Goal: Task Accomplishment & Management: Manage account settings

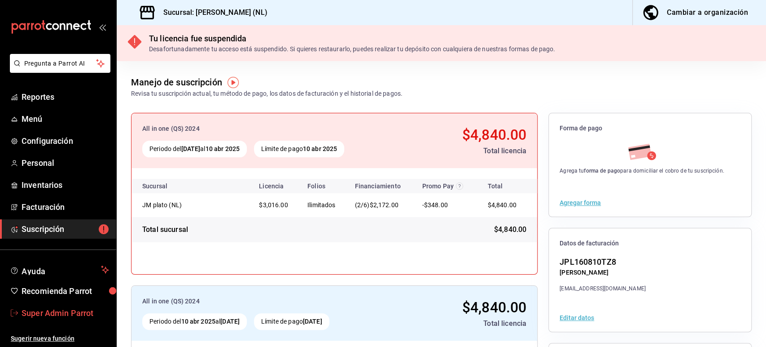
click at [62, 307] on span "Super Admin Parrot" at bounding box center [66, 313] width 88 height 12
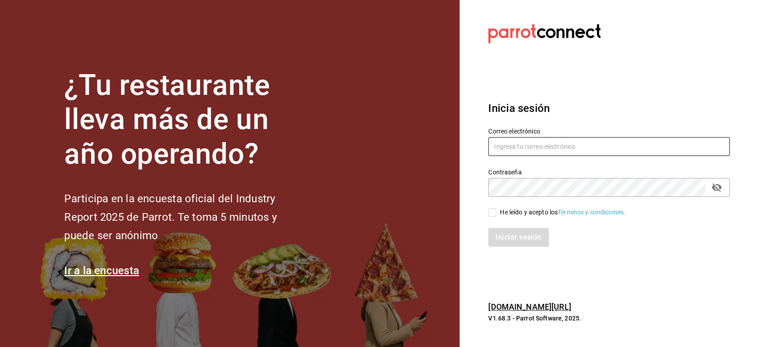
click at [555, 150] on input "text" at bounding box center [608, 146] width 241 height 19
paste input "salmetpalosolo@cdmx.com"
type input "salmetpalosolo@cdmx.com"
click at [494, 210] on input "He leído y acepto los Términos y condiciones." at bounding box center [492, 212] width 8 height 8
checkbox input "true"
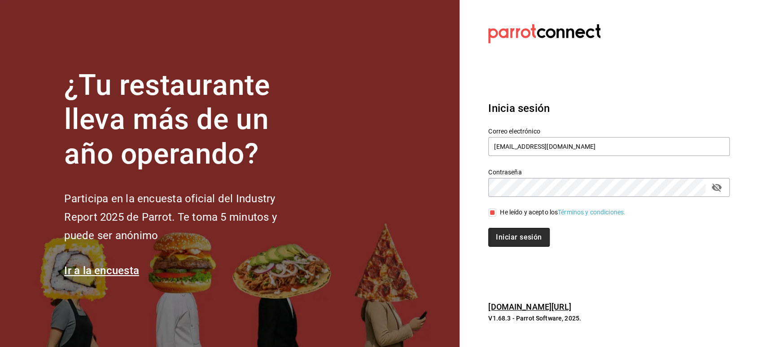
click at [507, 236] on button "Iniciar sesión" at bounding box center [518, 237] width 61 height 19
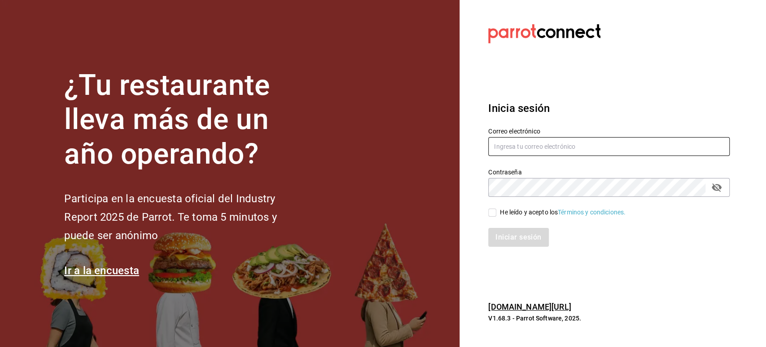
click at [546, 152] on input "text" at bounding box center [608, 146] width 241 height 19
paste input "multiuser@salmet.com"
type input "multiuser@salmet.com"
click at [497, 211] on span "He leído y acepto los Términos y condiciones." at bounding box center [560, 211] width 129 height 9
click at [496, 211] on input "He leído y acepto los Términos y condiciones." at bounding box center [492, 212] width 8 height 8
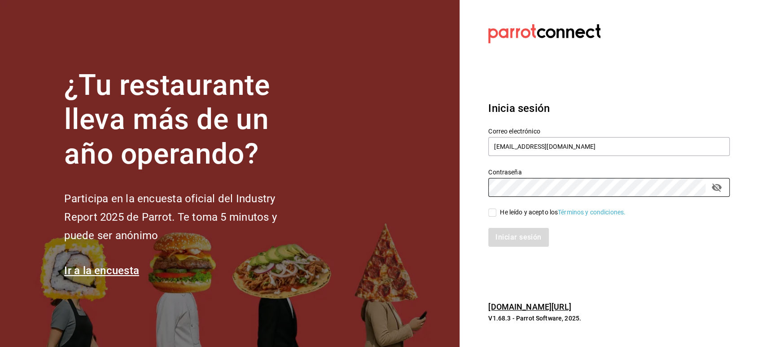
checkbox input "true"
click at [507, 236] on button "Iniciar sesión" at bounding box center [518, 237] width 61 height 19
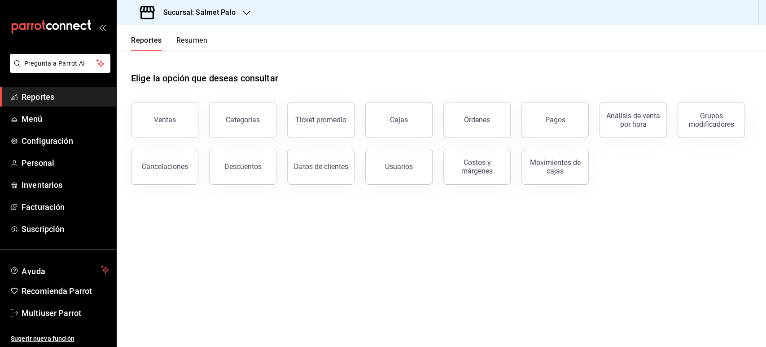
click at [226, 13] on h3 "Sucursal: Salmet Palo" at bounding box center [195, 12] width 79 height 11
click at [301, 60] on div at bounding box center [383, 173] width 766 height 347
click at [446, 332] on main "Elige la opción que deseas consultar Ventas Categorías Ticket promedio Cajas Ór…" at bounding box center [441, 198] width 649 height 295
click at [49, 224] on span "Suscripción" at bounding box center [66, 229] width 88 height 12
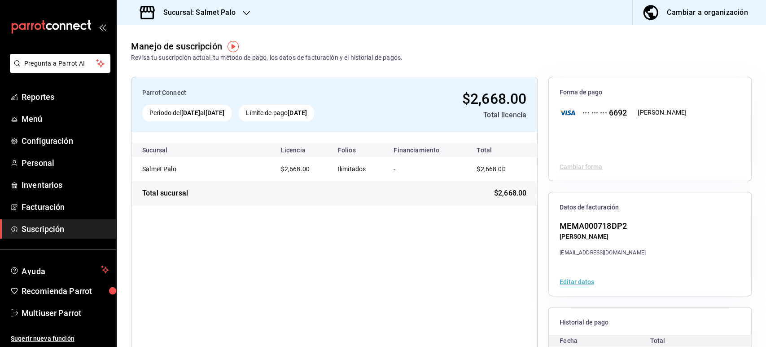
click at [238, 10] on div "Sucursal: Salmet Palo" at bounding box center [189, 12] width 130 height 25
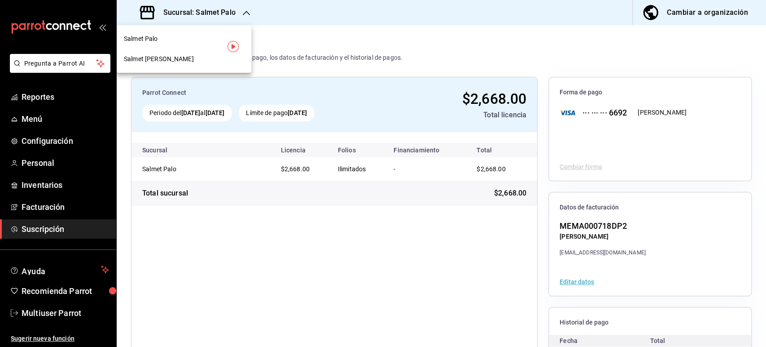
click at [27, 115] on div at bounding box center [383, 173] width 766 height 347
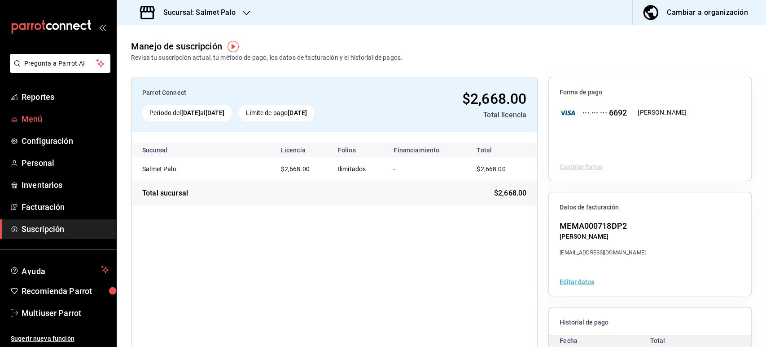
click at [38, 118] on span "Menú" at bounding box center [66, 119] width 88 height 12
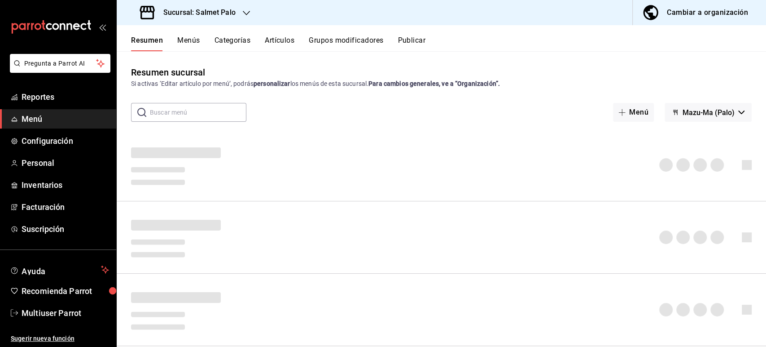
click at [715, 110] on span "Mazu-Ma (Palo)" at bounding box center [709, 112] width 52 height 9
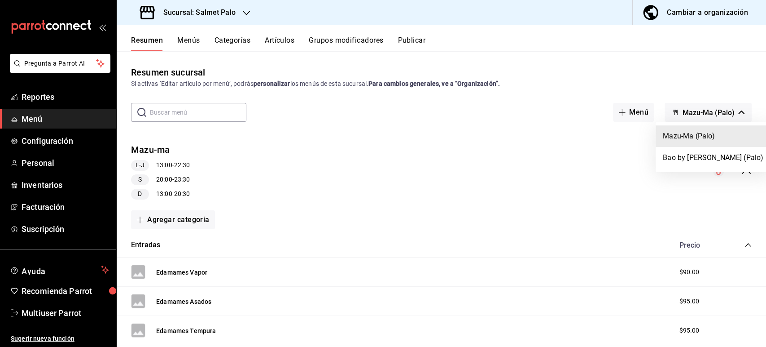
click at [64, 313] on div at bounding box center [383, 173] width 766 height 347
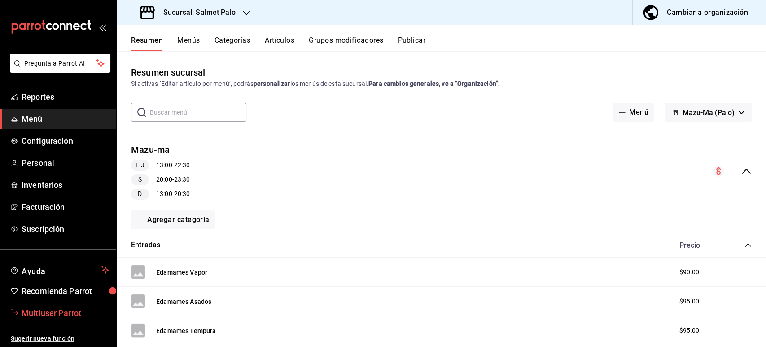
click at [58, 309] on span "Multiuser Parrot" at bounding box center [66, 313] width 88 height 12
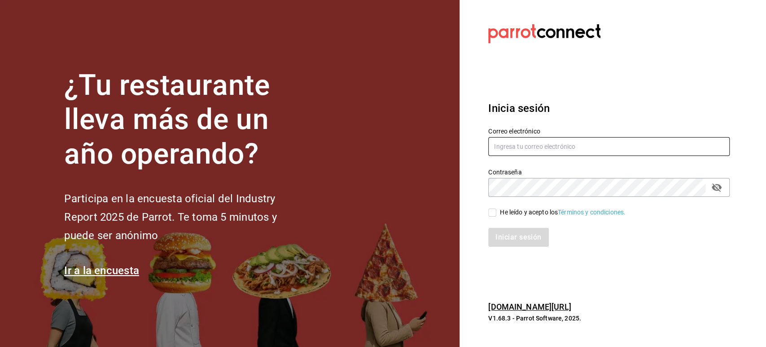
click at [563, 140] on input "text" at bounding box center [608, 146] width 241 height 19
paste input "dayvasos@naucalpan.com"
type input "dayvasos@naucalpan.com"
click at [507, 209] on div "He leído y acepto los Términos y condiciones." at bounding box center [563, 211] width 126 height 9
click at [496, 209] on input "He leído y acepto los Términos y condiciones." at bounding box center [492, 212] width 8 height 8
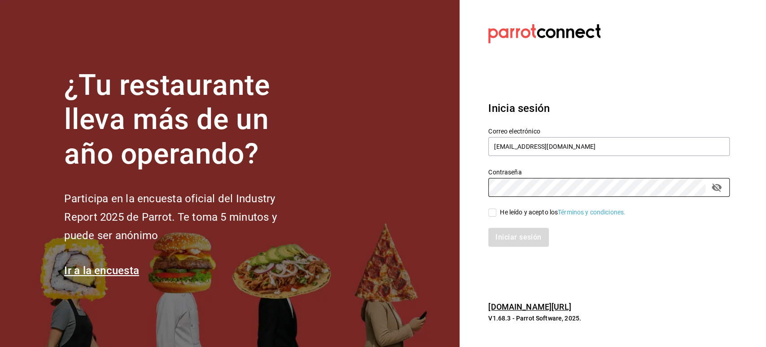
checkbox input "true"
click at [505, 237] on button "Iniciar sesión" at bounding box center [518, 237] width 61 height 19
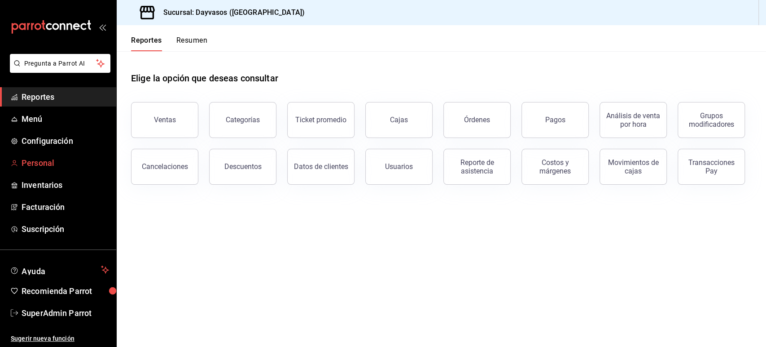
click at [45, 165] on span "Personal" at bounding box center [66, 163] width 88 height 12
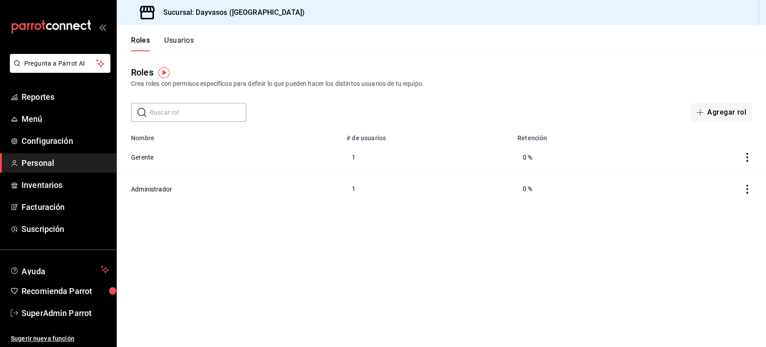
click at [183, 39] on button "Usuarios" at bounding box center [179, 43] width 30 height 15
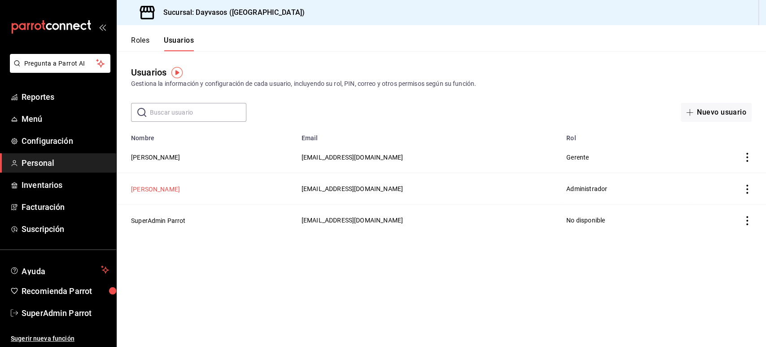
click at [154, 189] on button "Nestor Carrillo" at bounding box center [155, 188] width 49 height 9
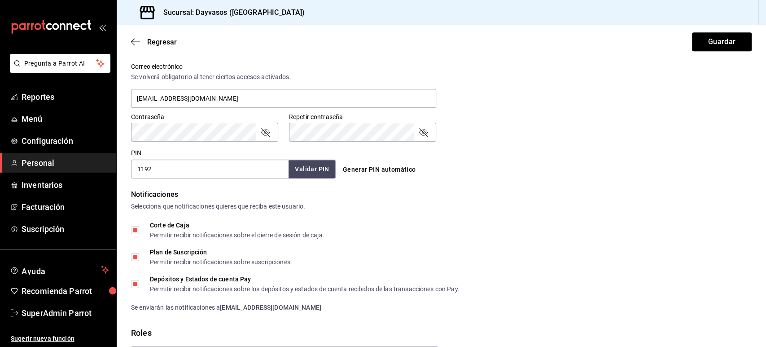
scroll to position [334, 0]
drag, startPoint x: 293, startPoint y: 94, endPoint x: 133, endPoint y: 103, distance: 159.6
click at [133, 103] on input "administracion@eventoslienzocharronaucalpan.com" at bounding box center [283, 97] width 305 height 19
click at [136, 39] on icon "button" at bounding box center [135, 42] width 9 height 8
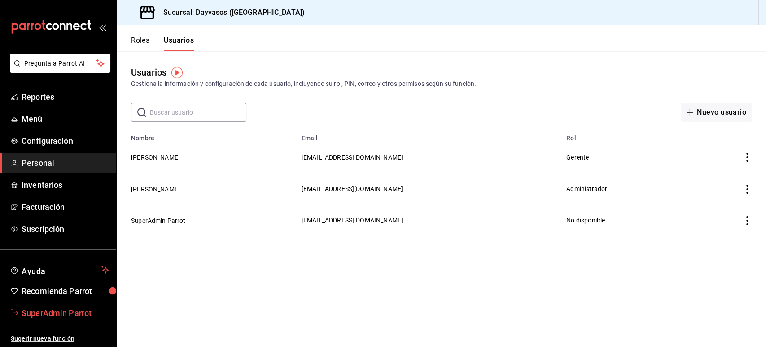
click at [47, 308] on span "SuperAdmin Parrot" at bounding box center [66, 313] width 88 height 12
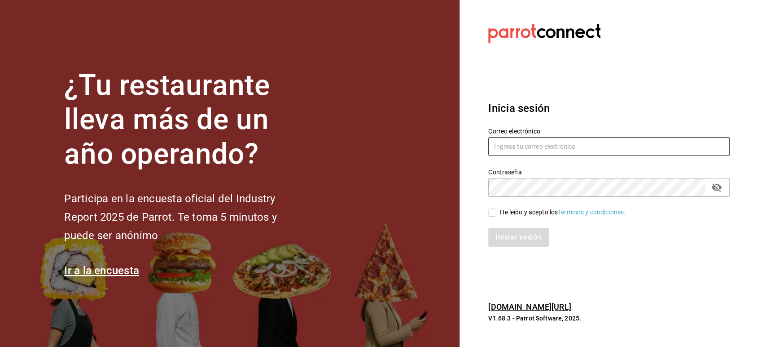
click at [508, 145] on input "text" at bounding box center [608, 146] width 241 height 19
paste input "cafemoretto@veracruz.com"
type input "cafemoretto@veracruz.com"
click at [606, 54] on section "Datos incorrectos. Verifica que tu Correo o Contraseña estén bien escritos. Ini…" at bounding box center [606, 173] width 292 height 347
click at [500, 210] on div "He leído y acepto los Términos y condiciones." at bounding box center [563, 211] width 126 height 9
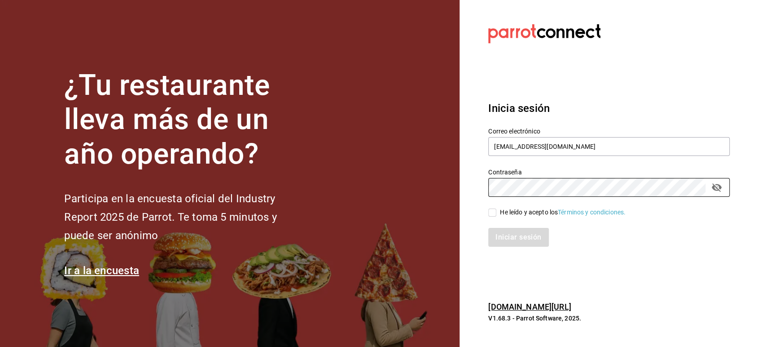
click at [496, 210] on input "He leído y acepto los Términos y condiciones." at bounding box center [492, 212] width 8 height 8
checkbox input "true"
click at [507, 238] on button "Iniciar sesión" at bounding box center [518, 237] width 61 height 19
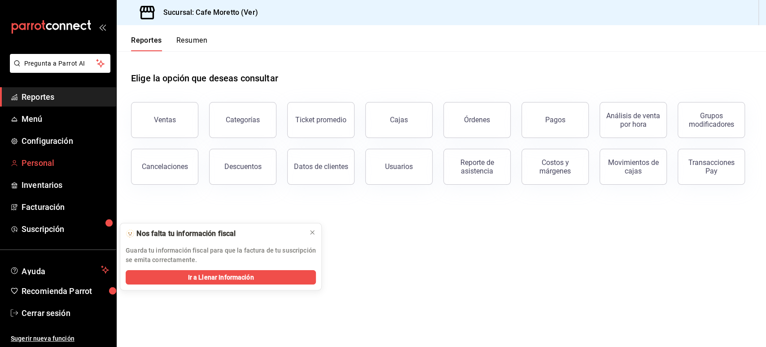
click at [46, 162] on span "Personal" at bounding box center [66, 163] width 88 height 12
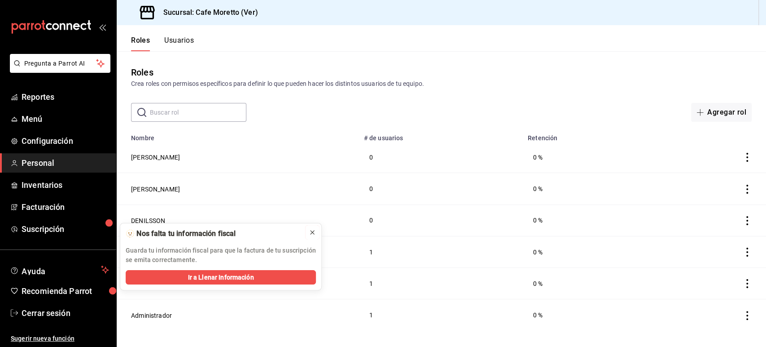
click at [310, 232] on icon at bounding box center [312, 231] width 7 height 7
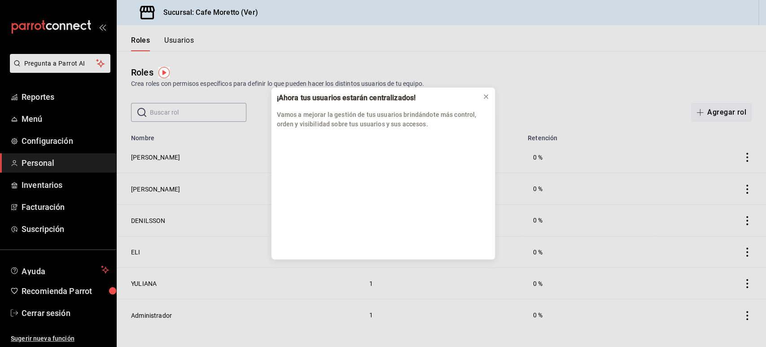
click at [233, 65] on div "¡Ahora tus usuarios estarán centralizados! Vamos a mejorar la gestión de tus us…" at bounding box center [383, 173] width 766 height 347
click at [490, 99] on button at bounding box center [486, 96] width 14 height 14
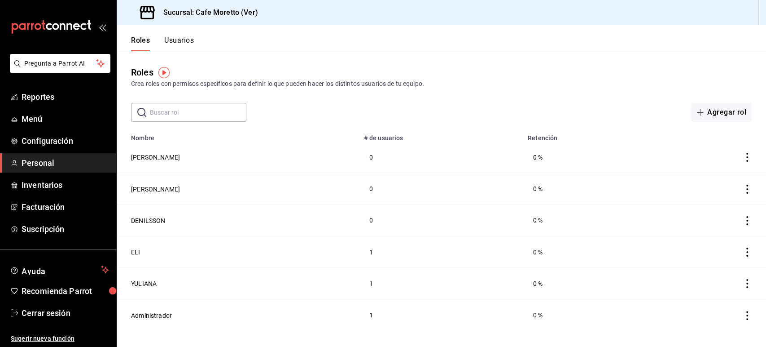
click at [180, 42] on button "Usuarios" at bounding box center [179, 43] width 30 height 15
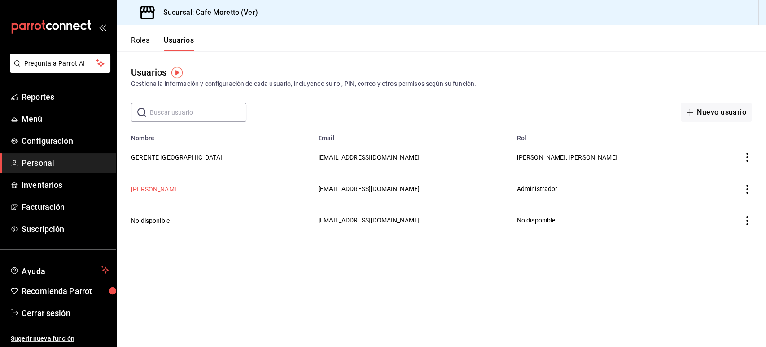
click at [166, 187] on button "Mariana Medina" at bounding box center [155, 188] width 49 height 9
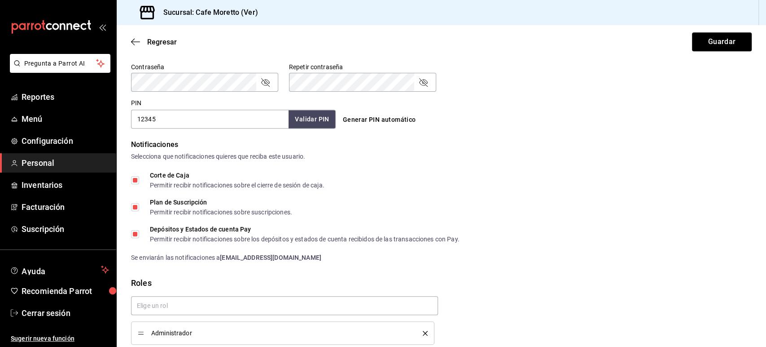
scroll to position [420, 0]
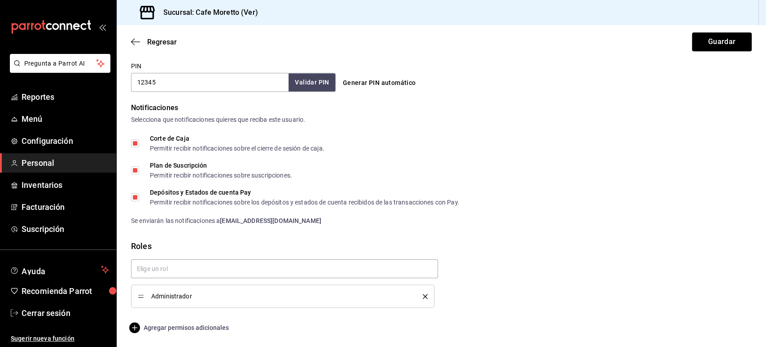
click at [190, 324] on span "Agregar permisos adicionales" at bounding box center [180, 327] width 98 height 11
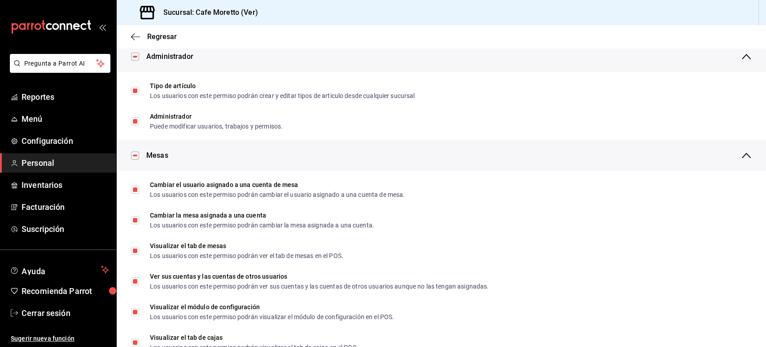
scroll to position [0, 0]
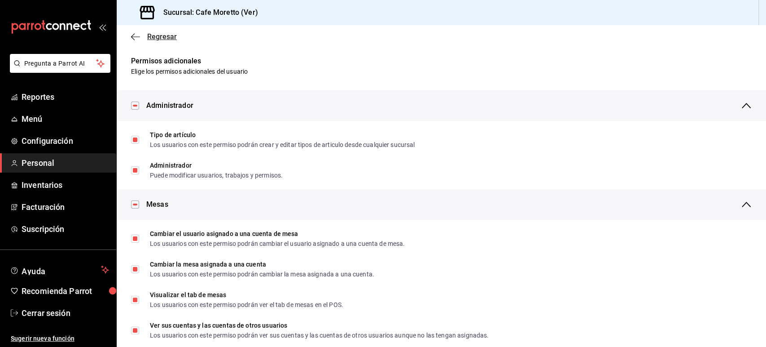
click at [133, 35] on icon "button" at bounding box center [133, 36] width 4 height 7
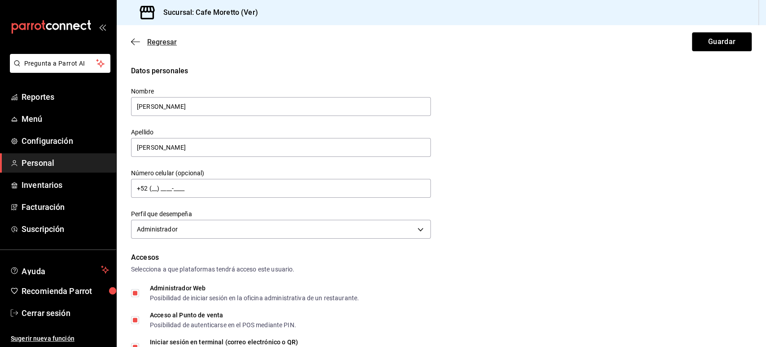
click at [136, 40] on icon "button" at bounding box center [135, 42] width 9 height 8
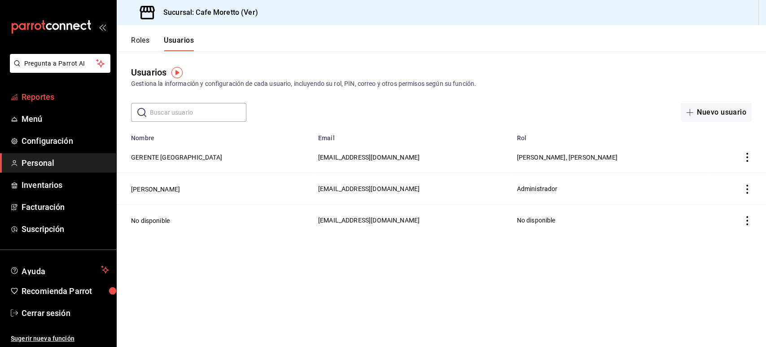
click at [43, 97] on span "Reportes" at bounding box center [66, 97] width 88 height 12
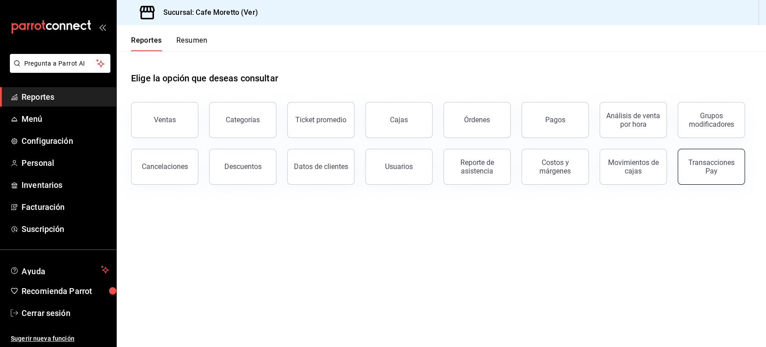
click at [724, 168] on div "Transacciones Pay" at bounding box center [712, 166] width 56 height 17
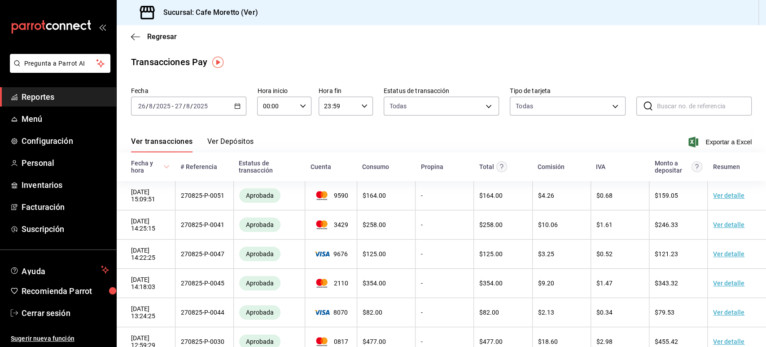
click at [698, 78] on div "Transacciones Pay Fecha 2025-08-26 26 / 8 / 2025 - 2025-08-27 27 / 8 / 2025 Hor…" at bounding box center [441, 307] width 649 height 505
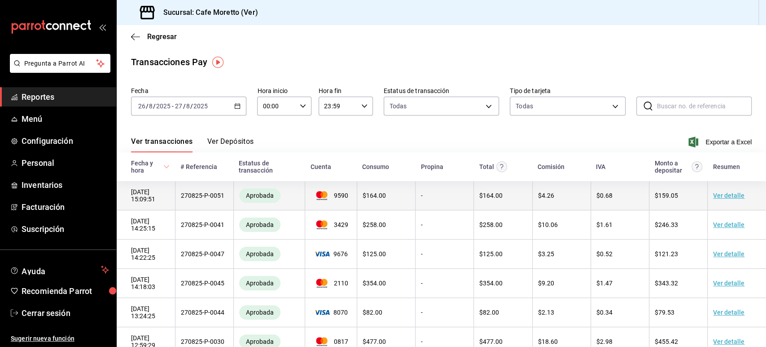
click at [717, 198] on link "Ver detalle" at bounding box center [728, 195] width 31 height 7
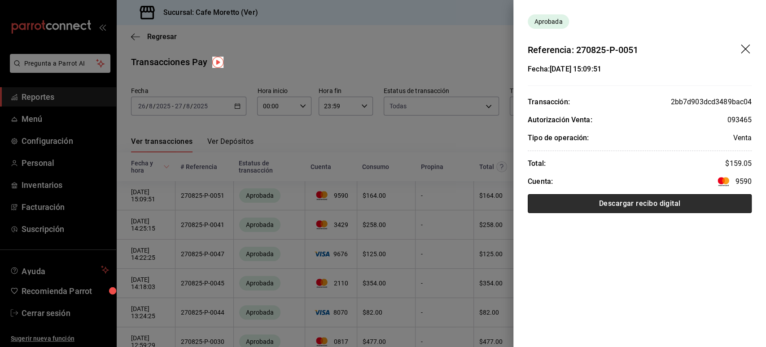
click at [614, 203] on button "Descargar recibo digital" at bounding box center [640, 203] width 224 height 19
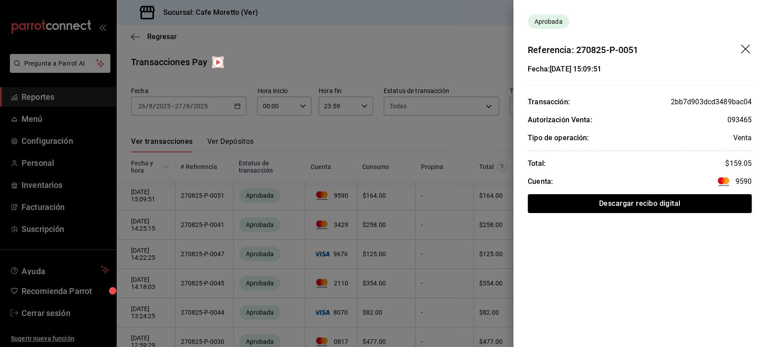
click at [397, 161] on div at bounding box center [383, 173] width 766 height 347
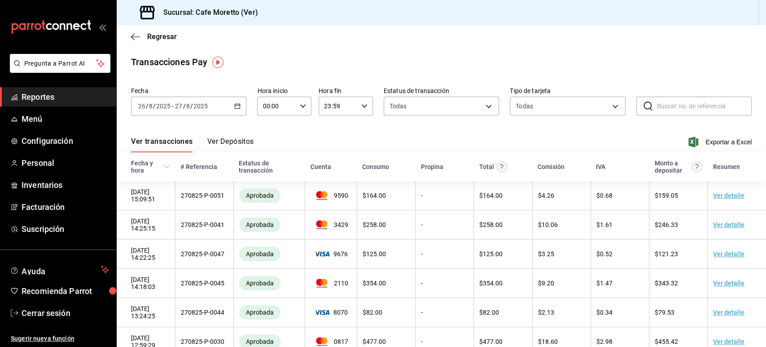
click at [663, 64] on div "Transacciones Pay" at bounding box center [441, 61] width 621 height 13
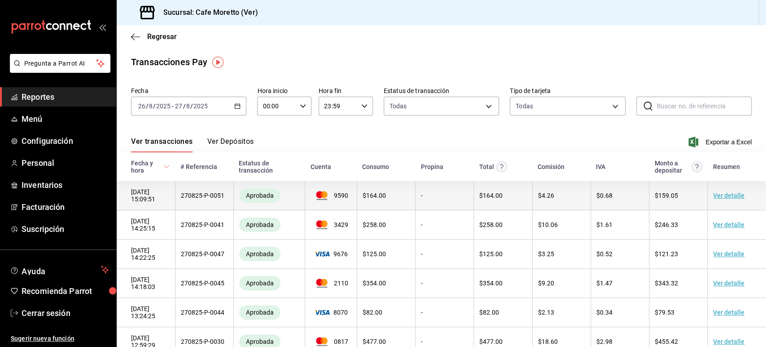
click at [713, 197] on link "Ver detalle" at bounding box center [728, 195] width 31 height 7
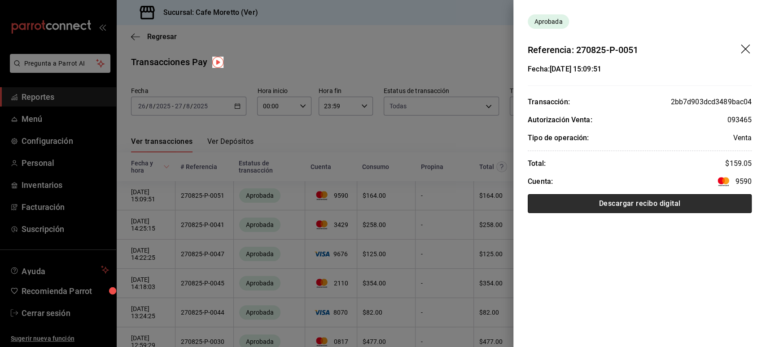
click at [594, 204] on button "Descargar recibo digital" at bounding box center [640, 203] width 224 height 19
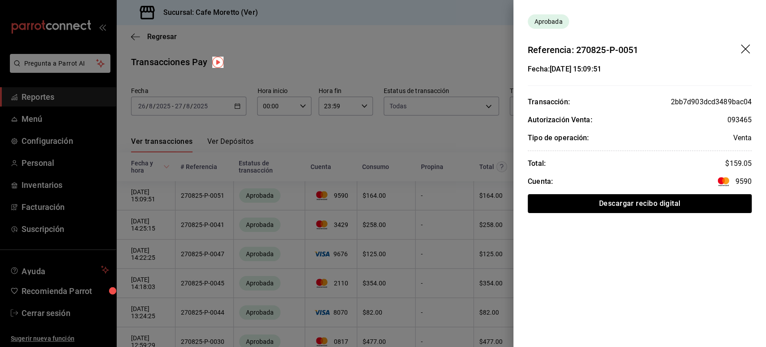
click at [358, 58] on div at bounding box center [383, 173] width 766 height 347
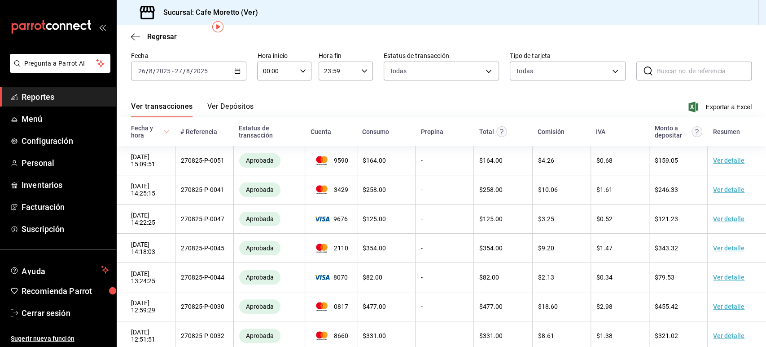
scroll to position [35, 0]
click at [42, 169] on link "Personal" at bounding box center [58, 162] width 116 height 19
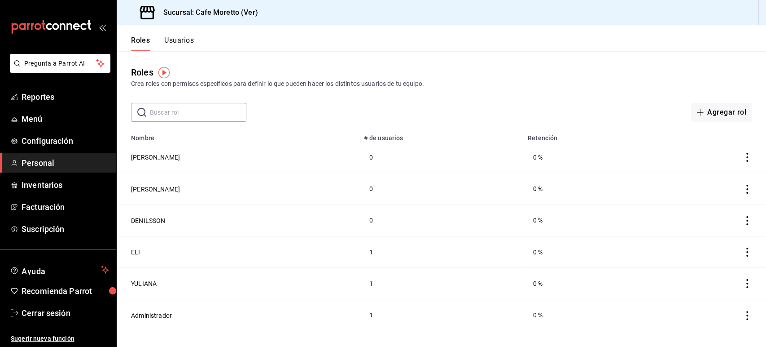
click at [176, 44] on button "Usuarios" at bounding box center [179, 43] width 30 height 15
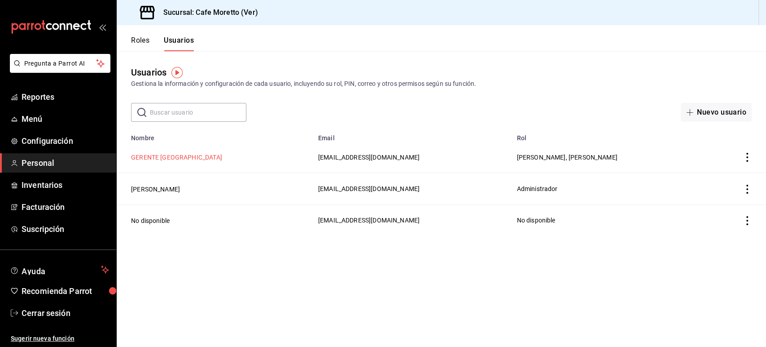
click at [154, 157] on button "GERENTE VERACRUZ" at bounding box center [176, 157] width 91 height 9
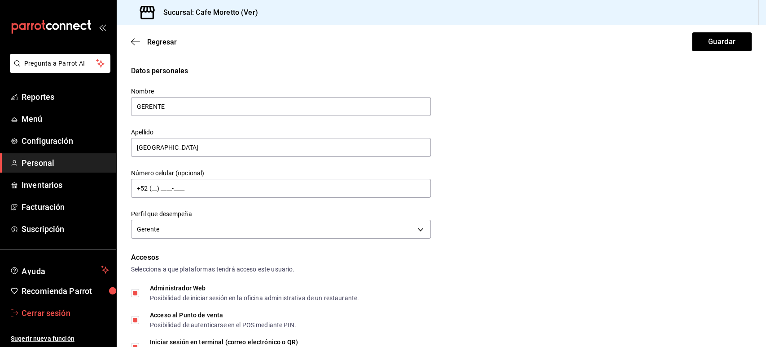
click at [43, 311] on span "Cerrar sesión" at bounding box center [66, 313] width 88 height 12
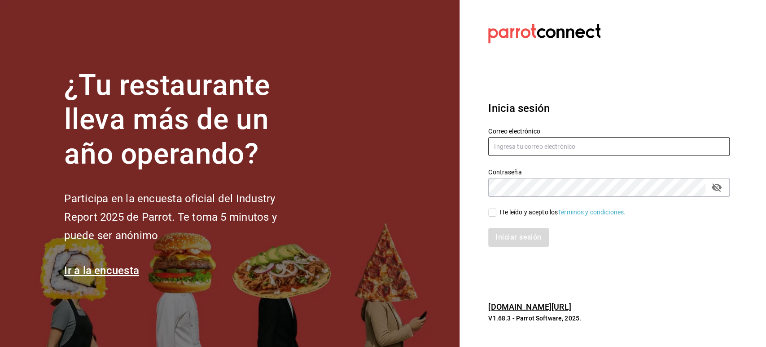
click at [521, 145] on input "text" at bounding box center [608, 146] width 241 height 19
paste input "[EMAIL_ADDRESS][DOMAIN_NAME]"
type input "[EMAIL_ADDRESS][DOMAIN_NAME]"
click at [494, 210] on input "He leído y acepto los Términos y condiciones." at bounding box center [492, 212] width 8 height 8
checkbox input "true"
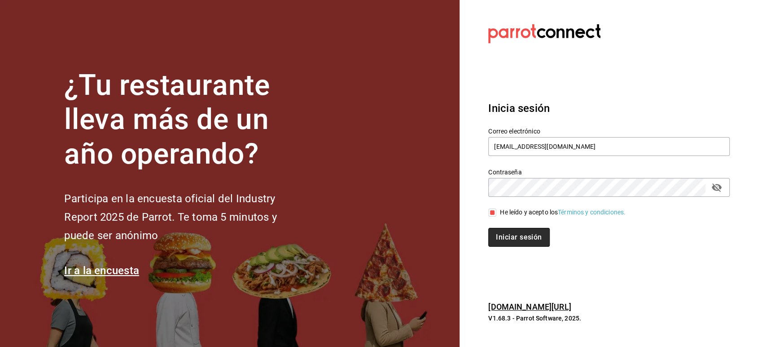
click at [506, 237] on button "Iniciar sesión" at bounding box center [518, 237] width 61 height 19
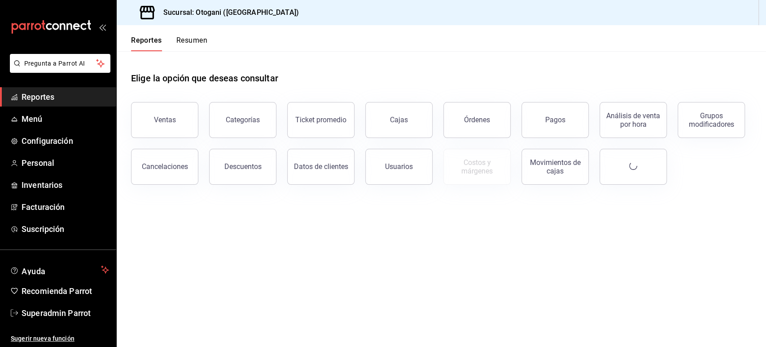
drag, startPoint x: 652, startPoint y: 66, endPoint x: 522, endPoint y: 65, distance: 130.6
click at [653, 66] on div "Elige la opción que deseas consultar" at bounding box center [441, 71] width 621 height 40
click at [40, 167] on span "Personal" at bounding box center [66, 163] width 88 height 12
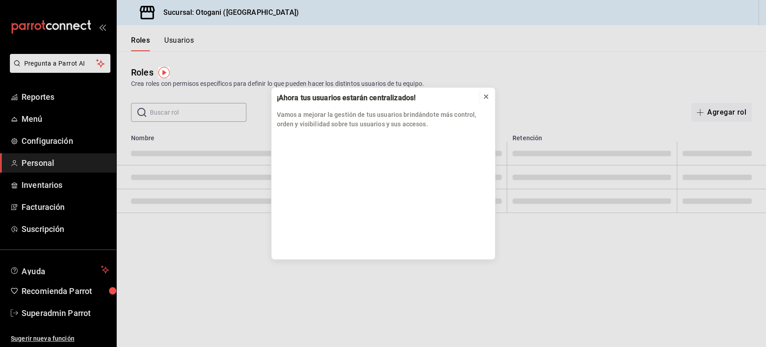
click at [483, 98] on icon at bounding box center [486, 96] width 7 height 7
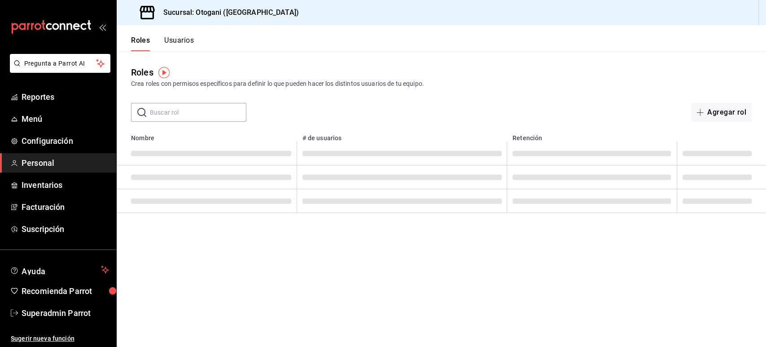
click at [168, 41] on button "Usuarios" at bounding box center [179, 43] width 30 height 15
click at [659, 246] on main "Usuarios Gestiona la información y configuración de cada usuario, incluyendo su…" at bounding box center [441, 198] width 649 height 295
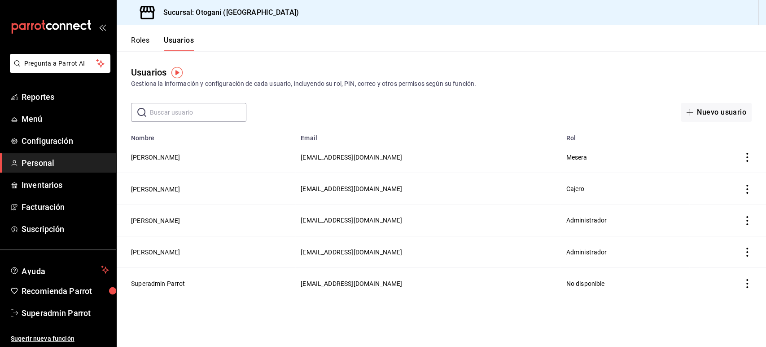
click at [651, 33] on header "Roles Usuarios" at bounding box center [441, 38] width 649 height 26
click at [716, 30] on header "Roles Usuarios" at bounding box center [441, 38] width 649 height 26
